Goal: Browse casually

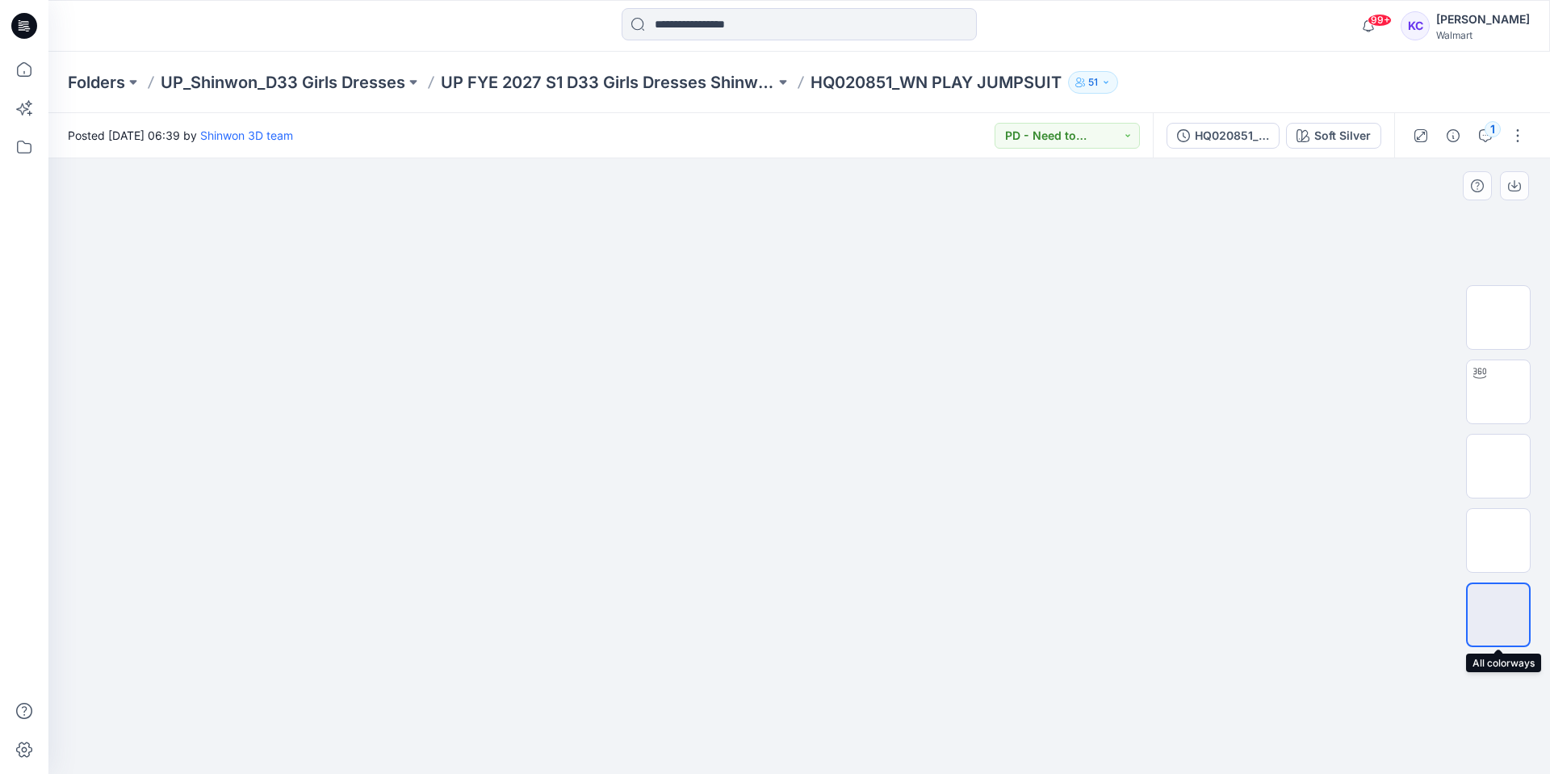
click at [1499, 615] on img at bounding box center [1499, 615] width 0 height 0
drag, startPoint x: 1514, startPoint y: 552, endPoint x: 1516, endPoint y: 460, distance: 91.3
click at [1517, 463] on div at bounding box center [1498, 466] width 65 height 404
click at [1499, 392] on img at bounding box center [1499, 392] width 0 height 0
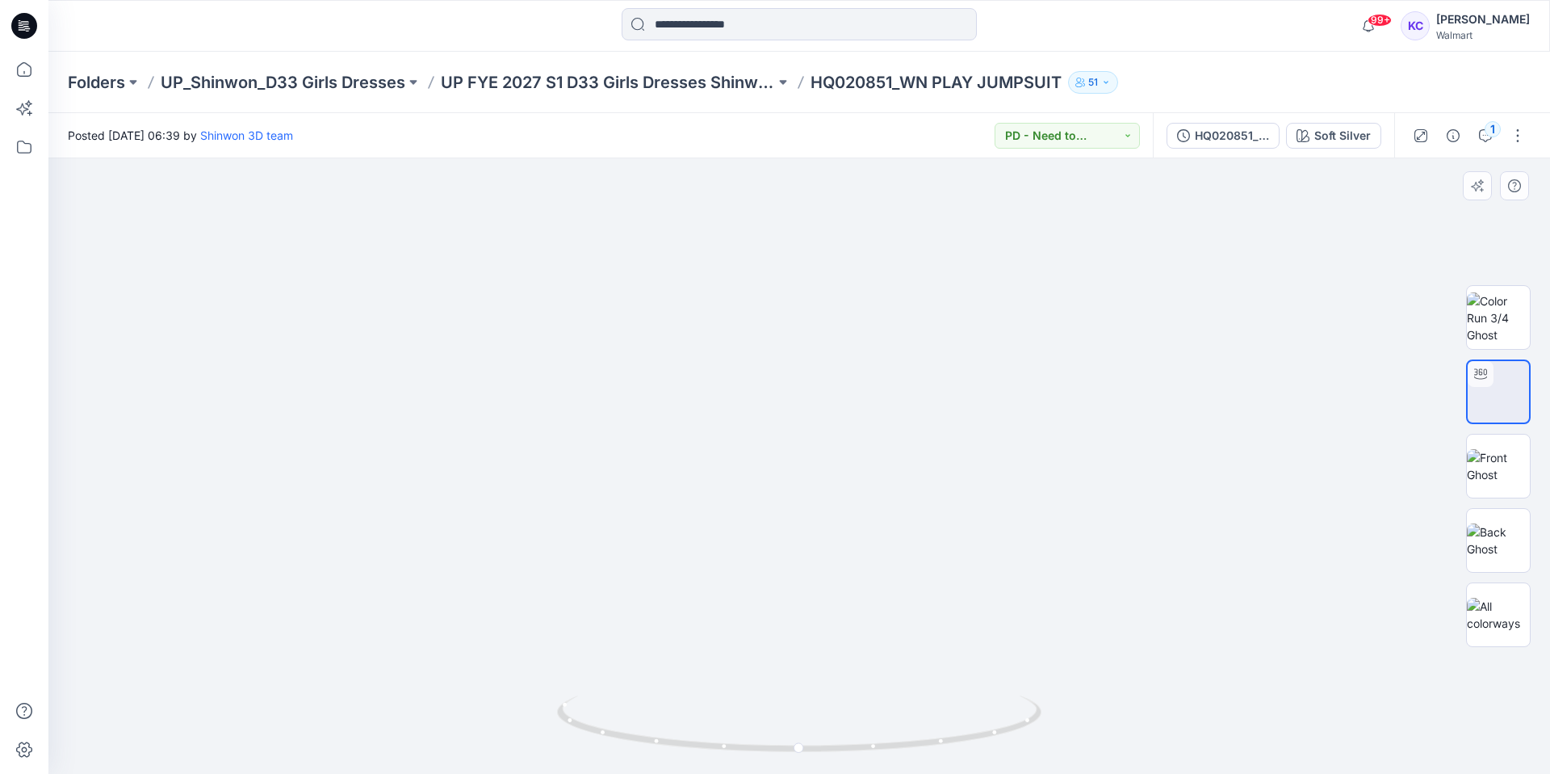
click at [975, 376] on img at bounding box center [799, 356] width 1055 height 835
click at [1030, 397] on img at bounding box center [799, 356] width 1055 height 835
click at [1491, 468] on img at bounding box center [1498, 466] width 63 height 34
click at [1000, 483] on div at bounding box center [799, 465] width 1502 height 615
click at [1508, 334] on img at bounding box center [1498, 317] width 63 height 51
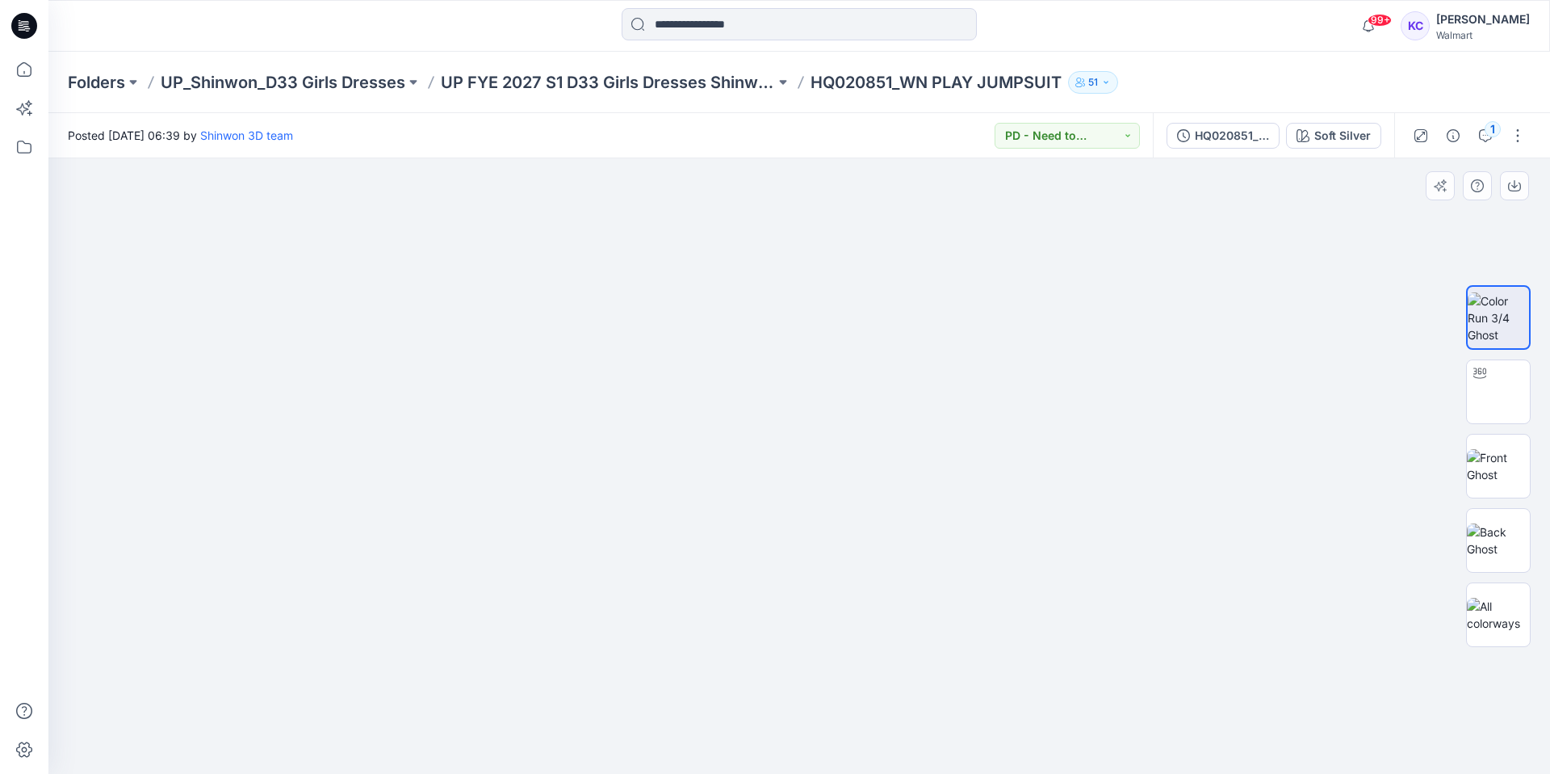
click at [1295, 361] on div at bounding box center [799, 465] width 1502 height 615
